Goal: Information Seeking & Learning: Check status

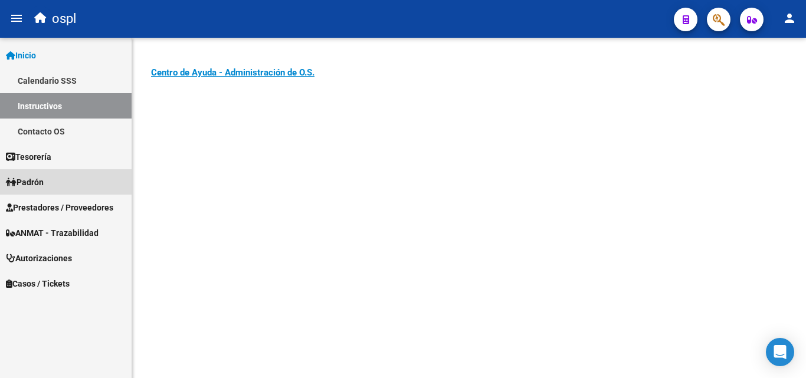
click at [60, 185] on link "Padrón" at bounding box center [66, 181] width 132 height 25
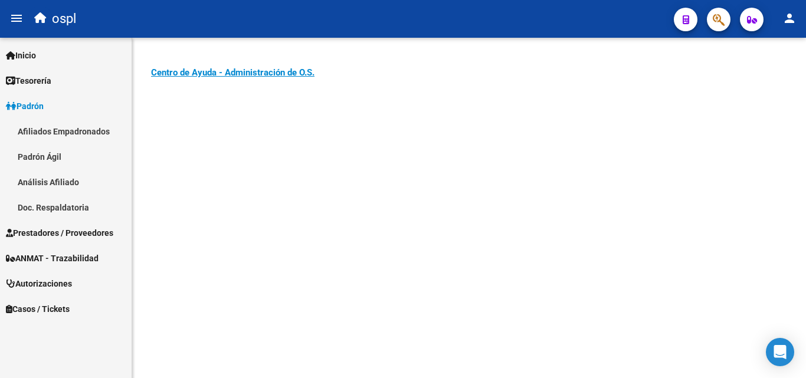
click at [50, 105] on link "Padrón" at bounding box center [66, 105] width 132 height 25
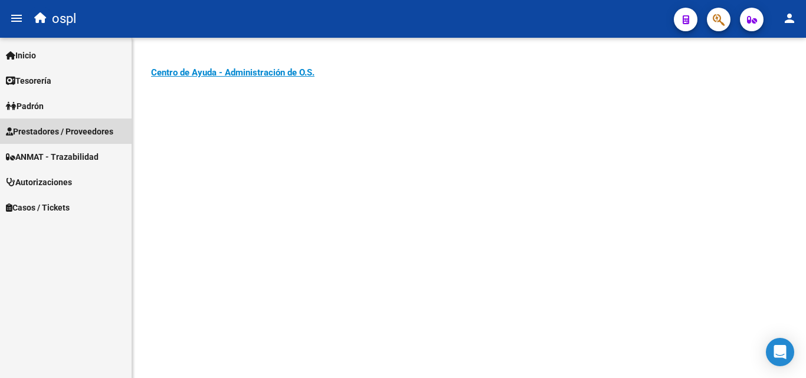
click at [89, 130] on span "Prestadores / Proveedores" at bounding box center [59, 131] width 107 height 13
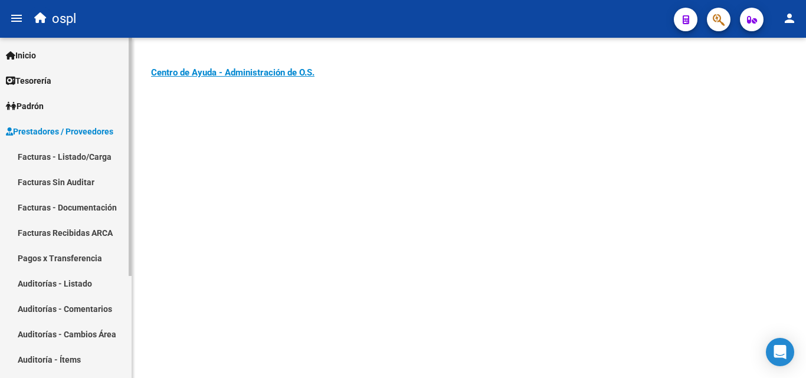
click at [93, 155] on link "Facturas - Listado/Carga" at bounding box center [66, 156] width 132 height 25
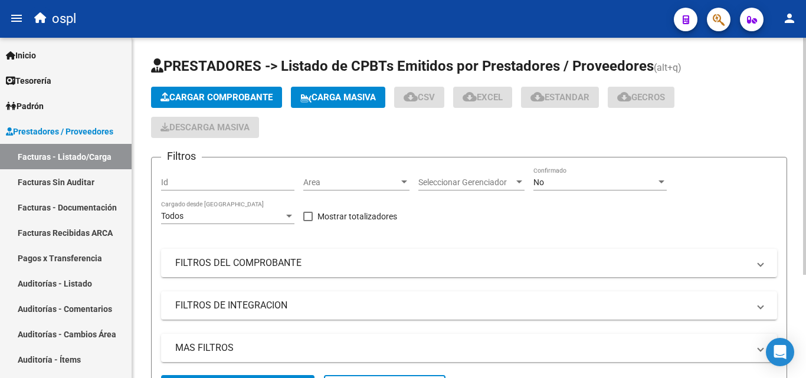
click at [332, 140] on app-list-header "PRESTADORES -> Listado de CPBTs Emitidos por Prestadores / Proveedores (alt+q) …" at bounding box center [469, 233] width 636 height 352
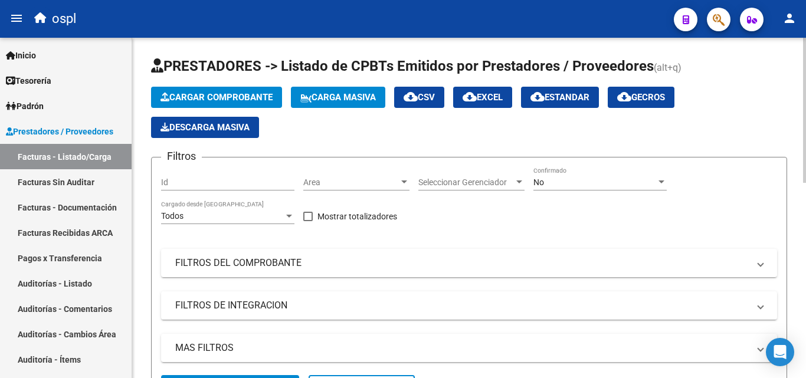
scroll to position [118, 0]
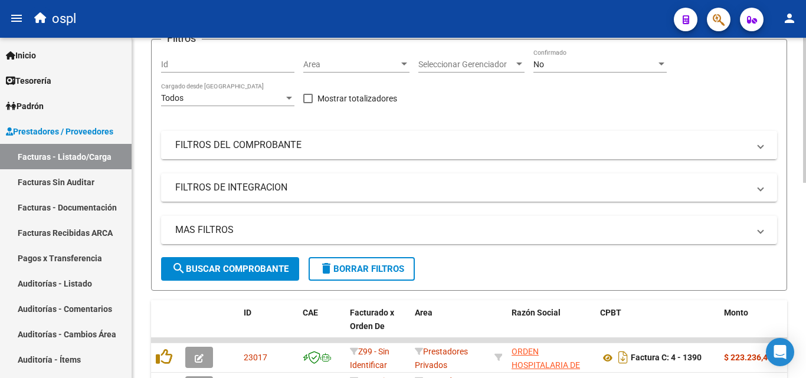
click at [414, 148] on mat-panel-title "FILTROS DEL COMPROBANTE" at bounding box center [462, 145] width 574 height 13
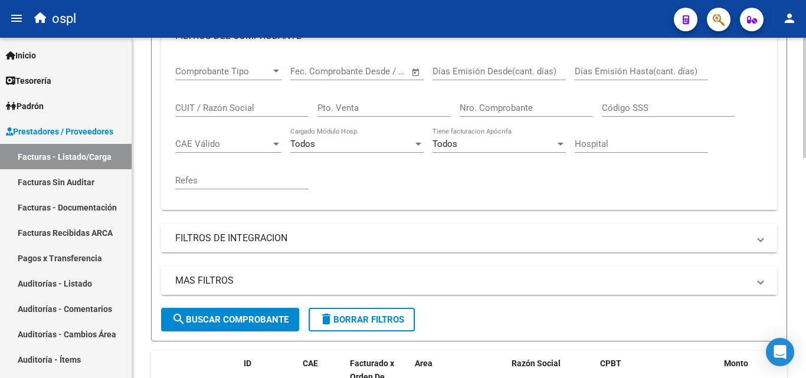
scroll to position [236, 0]
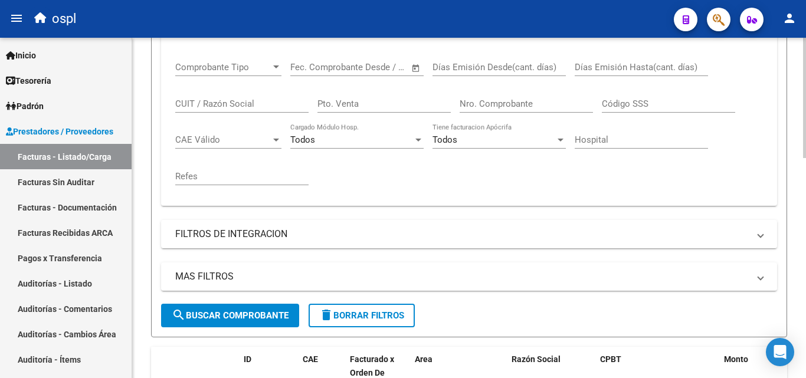
click at [506, 101] on input "Nro. Comprobante" at bounding box center [526, 104] width 133 height 11
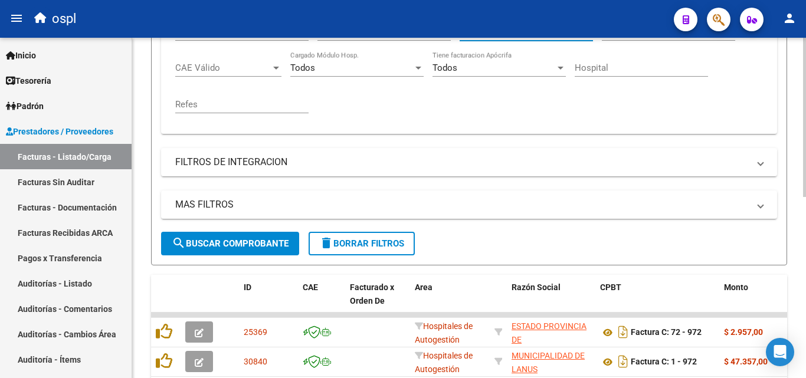
scroll to position [388, 0]
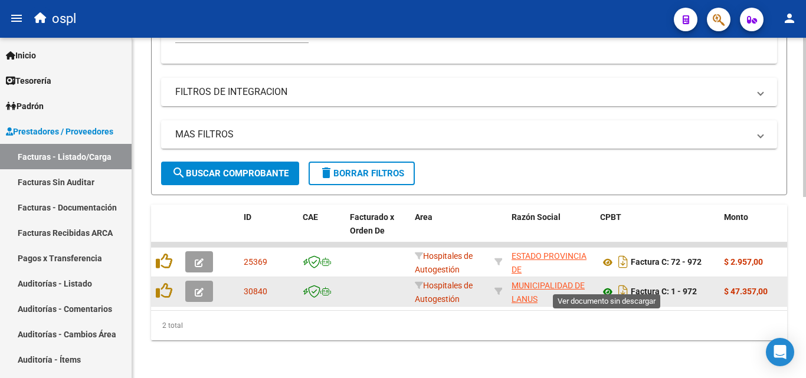
type input "972"
click at [606, 285] on icon at bounding box center [607, 292] width 15 height 14
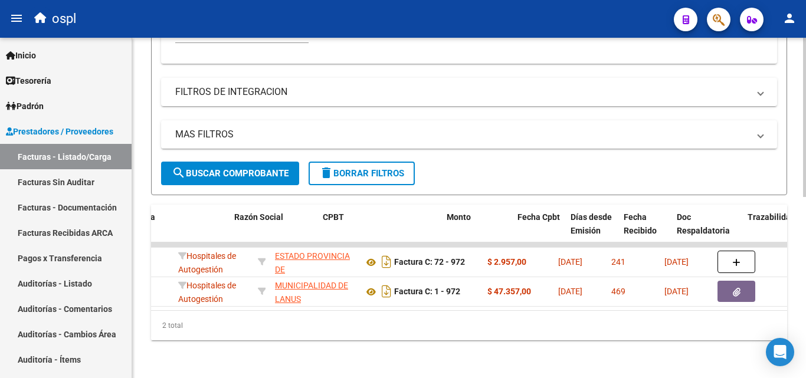
scroll to position [0, 289]
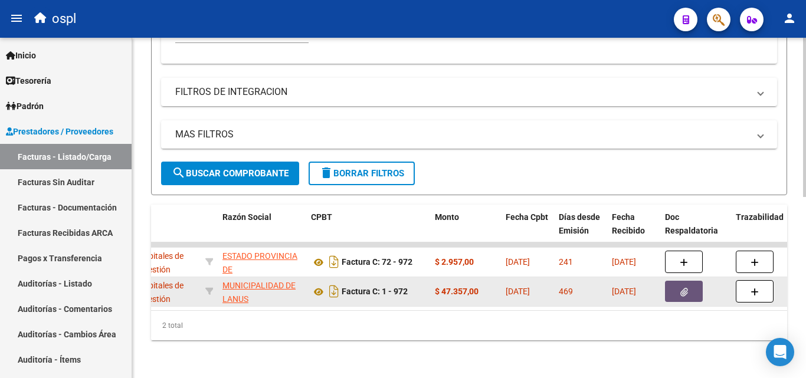
click at [676, 285] on button "button" at bounding box center [684, 291] width 38 height 21
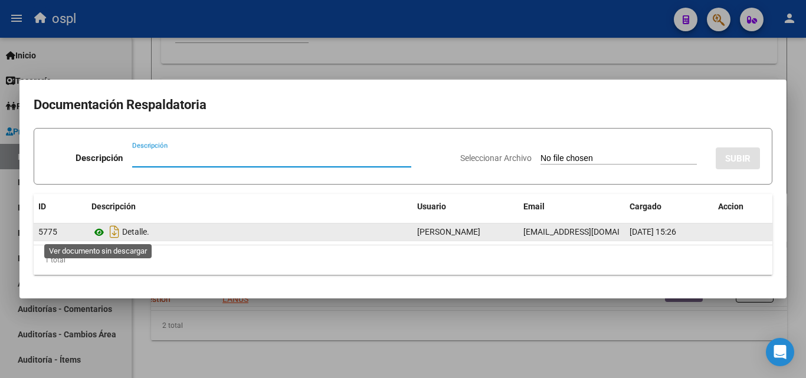
click at [104, 231] on icon at bounding box center [98, 232] width 15 height 14
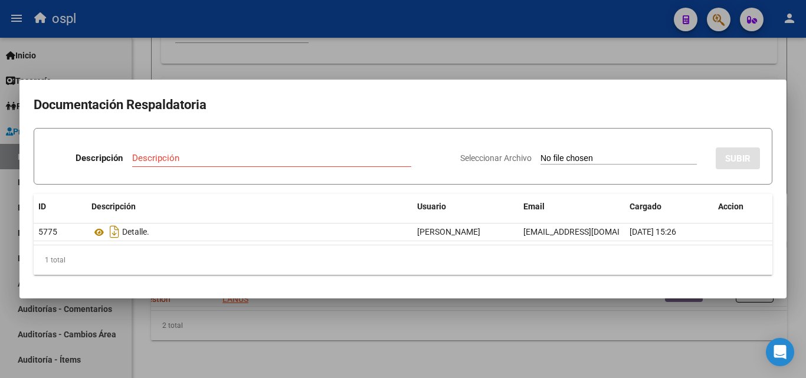
click at [387, 64] on div at bounding box center [403, 189] width 806 height 378
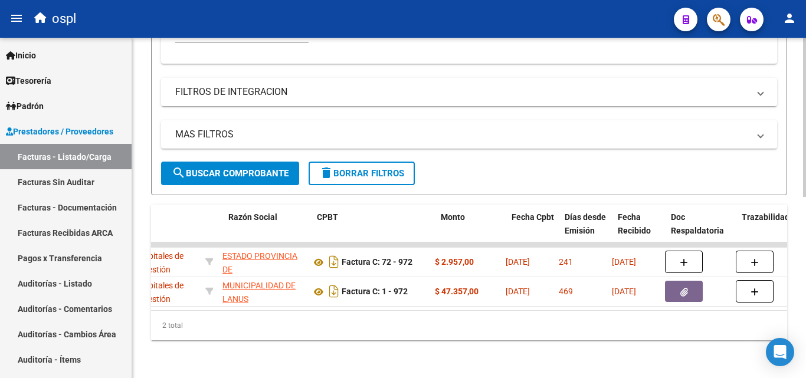
scroll to position [0, 0]
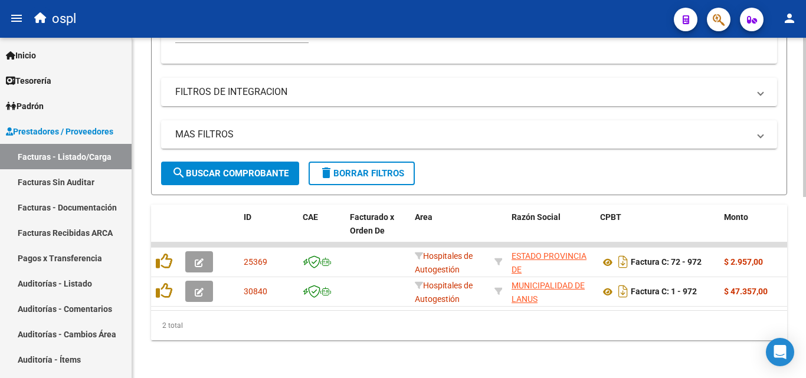
click at [342, 329] on div "2 total" at bounding box center [469, 326] width 636 height 30
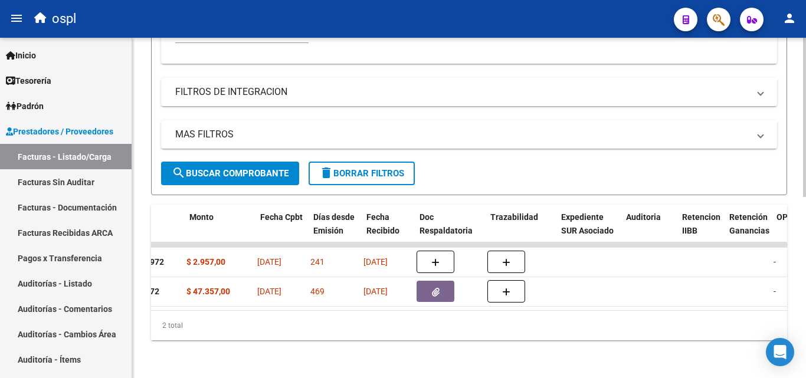
scroll to position [0, 535]
click at [367, 316] on div "2 total" at bounding box center [469, 326] width 636 height 30
drag, startPoint x: 367, startPoint y: 316, endPoint x: 223, endPoint y: 310, distance: 143.5
click at [223, 310] on div "ID CAE Facturado x Orden De Area Razón Social CPBT Monto Fecha Cpbt [PERSON_NAM…" at bounding box center [469, 273] width 636 height 136
click at [297, 326] on div "2 total" at bounding box center [469, 326] width 636 height 30
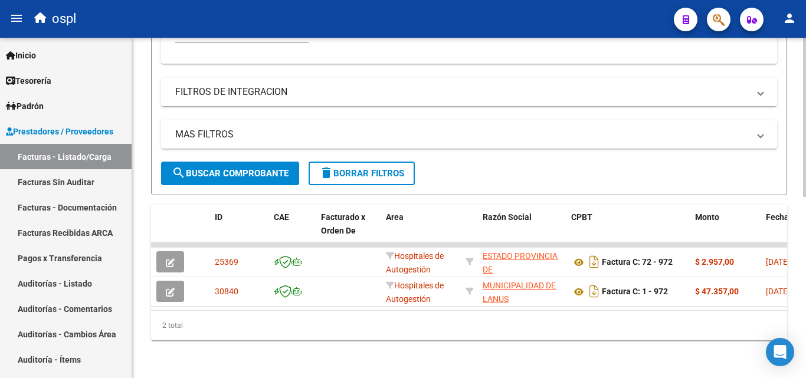
scroll to position [0, 0]
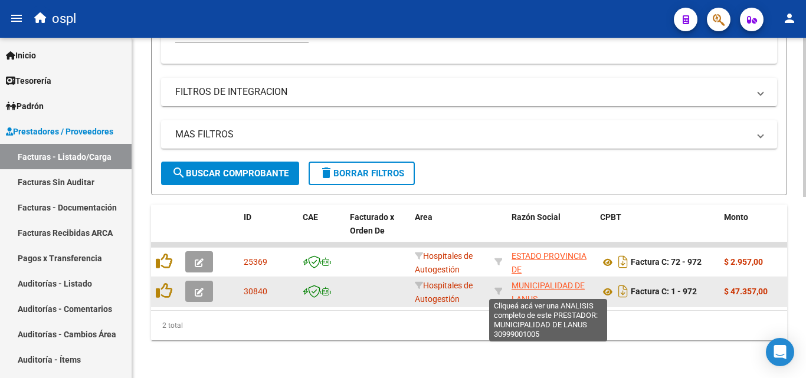
click at [530, 287] on span "MUNICIPALIDAD DE LANUS" at bounding box center [548, 292] width 73 height 23
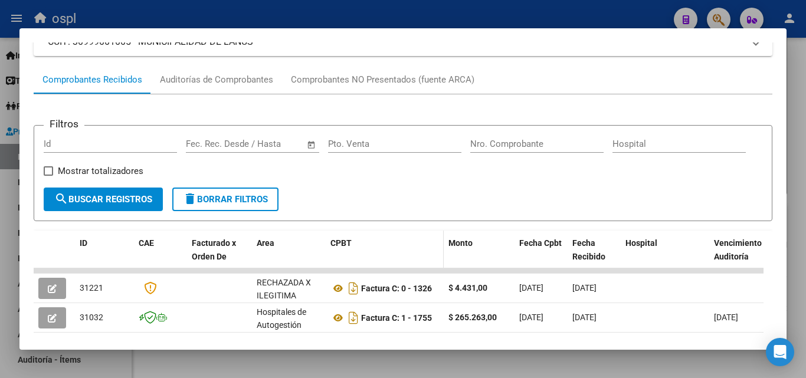
scroll to position [295, 0]
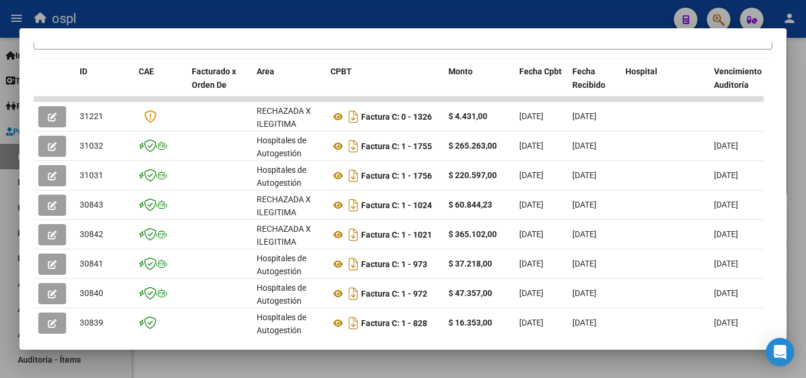
click at [317, 9] on div at bounding box center [403, 189] width 806 height 378
click at [317, 9] on div "ospl" at bounding box center [346, 19] width 636 height 26
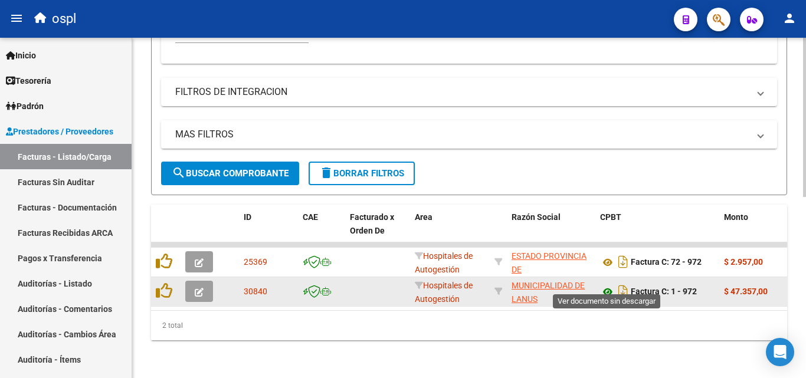
click at [610, 285] on icon at bounding box center [607, 292] width 15 height 14
